Goal: Task Accomplishment & Management: Manage account settings

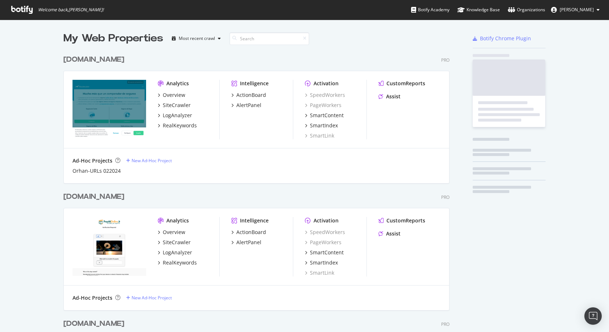
scroll to position [726, 386]
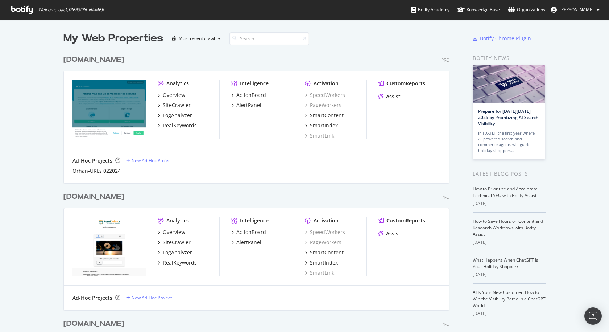
click at [96, 59] on div "[DOMAIN_NAME]" at bounding box center [93, 59] width 61 height 11
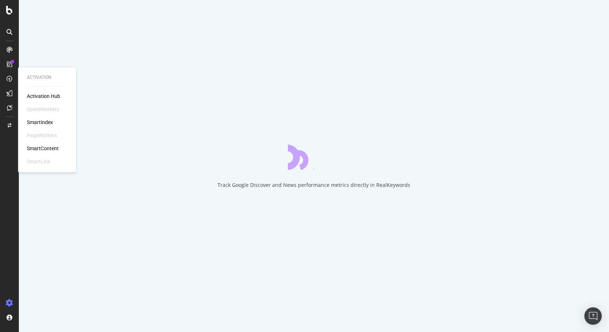
click at [43, 149] on div "SmartContent" at bounding box center [43, 148] width 32 height 7
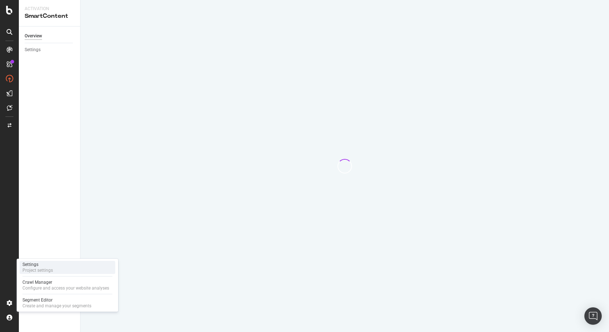
click at [44, 265] on div "Settings" at bounding box center [37, 264] width 30 height 6
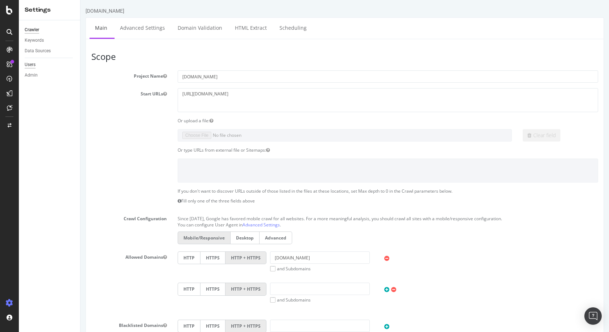
click at [34, 65] on div "Users" at bounding box center [30, 65] width 11 height 8
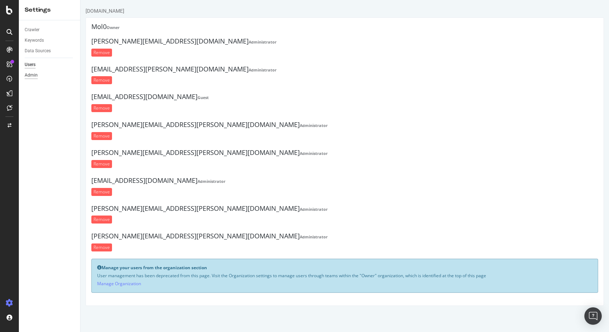
click at [35, 75] on div "Admin" at bounding box center [31, 75] width 13 height 8
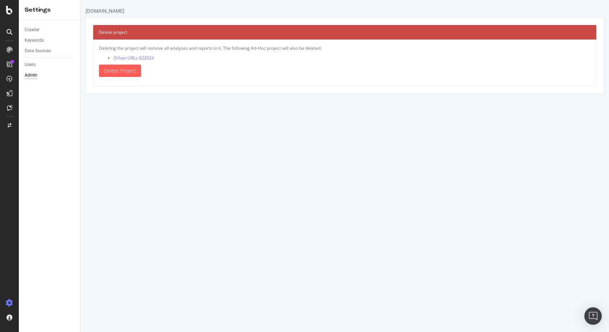
click at [6, 5] on div at bounding box center [9, 166] width 19 height 332
click at [8, 8] on icon at bounding box center [9, 10] width 7 height 9
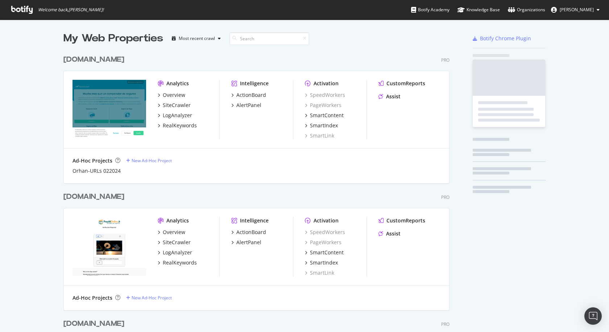
scroll to position [326, 598]
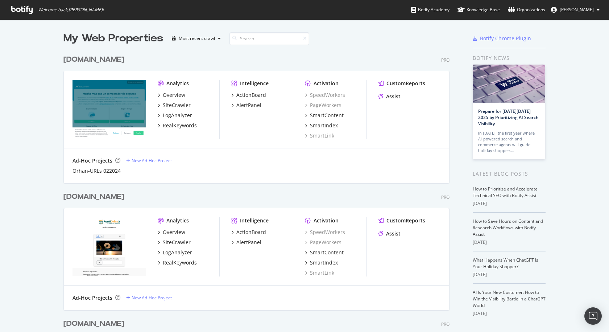
click at [560, 12] on link at bounding box center [555, 10] width 9 height 6
click at [97, 55] on div "[DOMAIN_NAME]" at bounding box center [93, 59] width 61 height 11
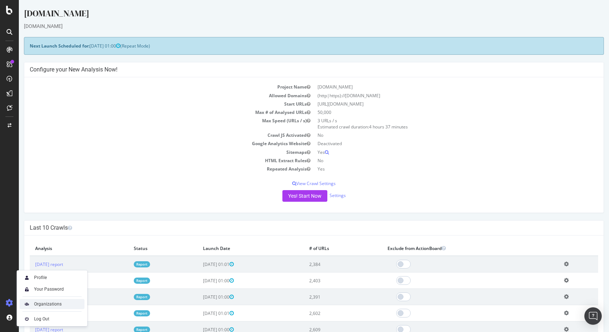
click at [44, 302] on div "Organizations" at bounding box center [48, 304] width 28 height 6
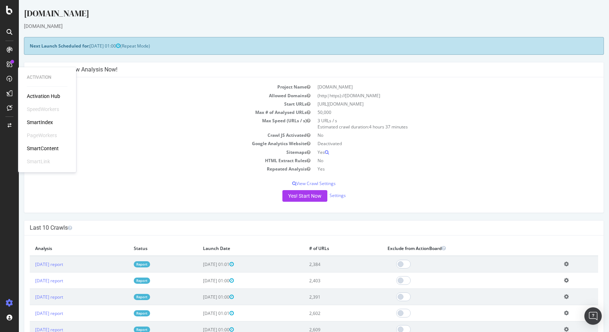
click at [46, 92] on div "Activation Hub" at bounding box center [43, 95] width 33 height 7
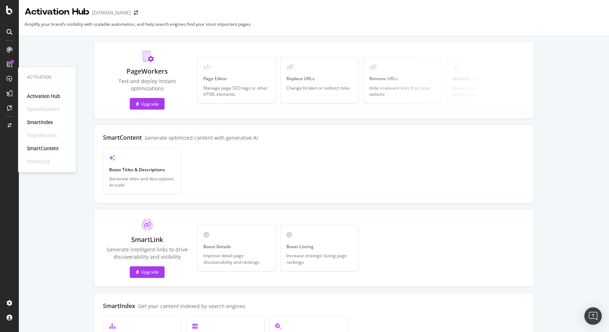
click at [38, 123] on div "SmartIndex" at bounding box center [40, 122] width 26 height 7
